Goal: Check status

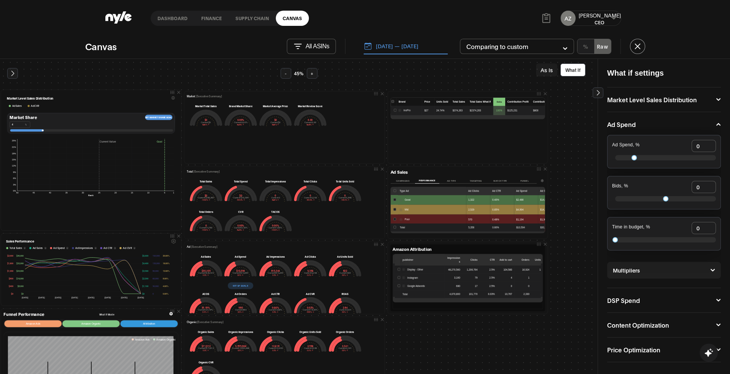
scroll to position [73, 132]
